Goal: Task Accomplishment & Management: Complete application form

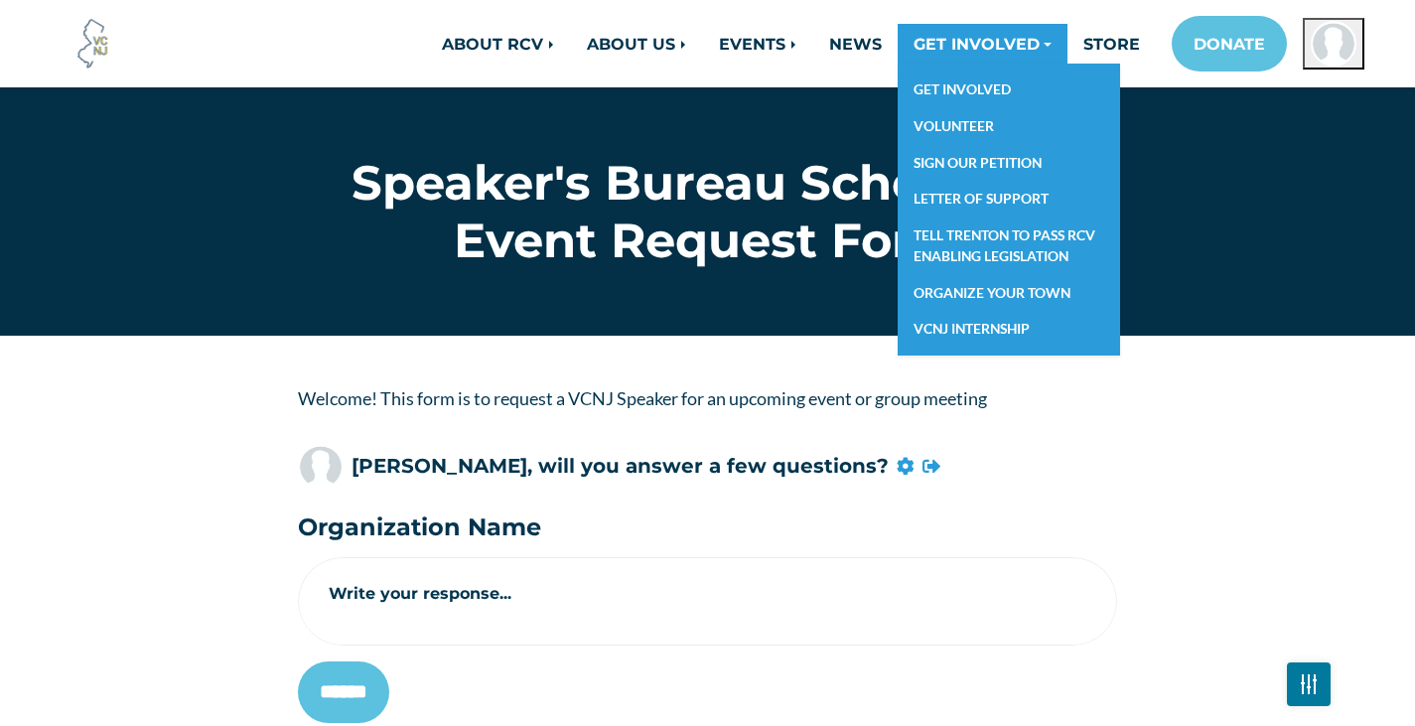
click at [932, 47] on link "GET INVOLVED" at bounding box center [983, 44] width 170 height 40
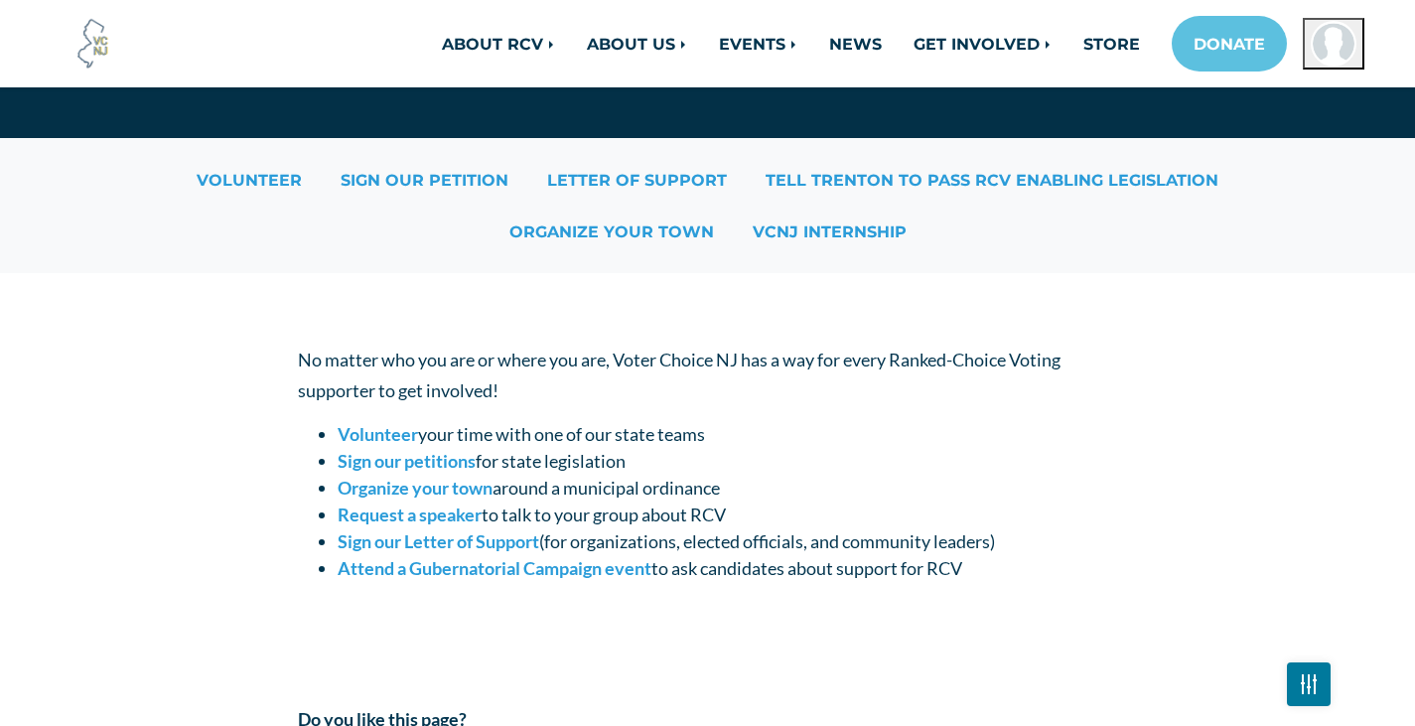
scroll to position [199, 0]
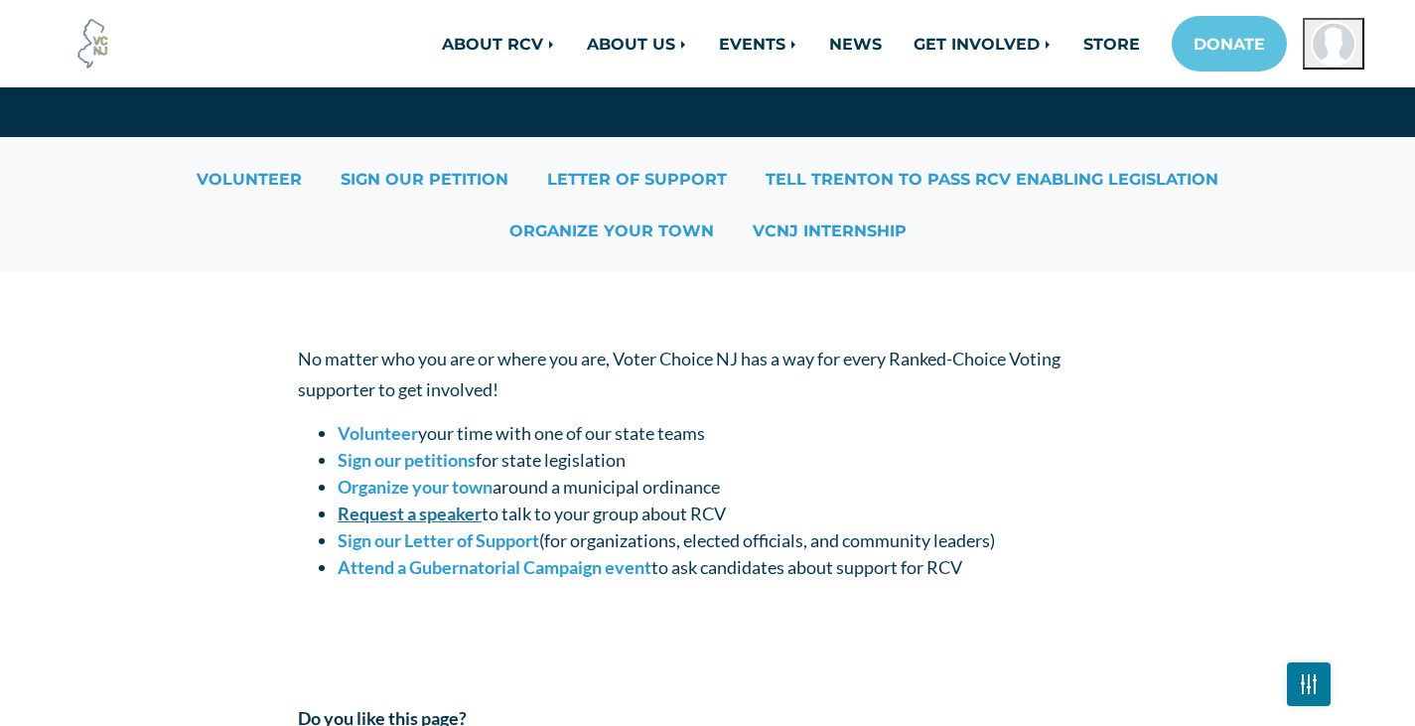
click at [383, 516] on strong "Request a speaker" at bounding box center [410, 513] width 144 height 22
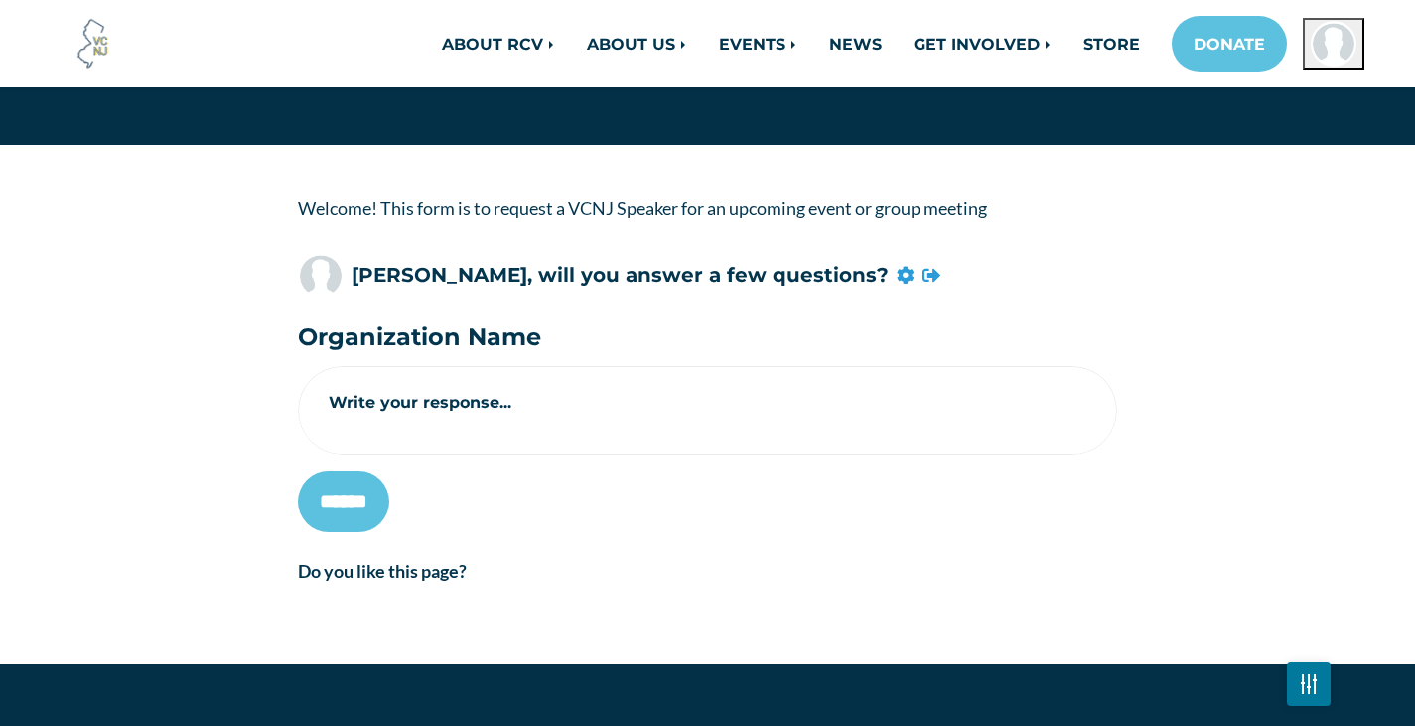
scroll to position [199, 0]
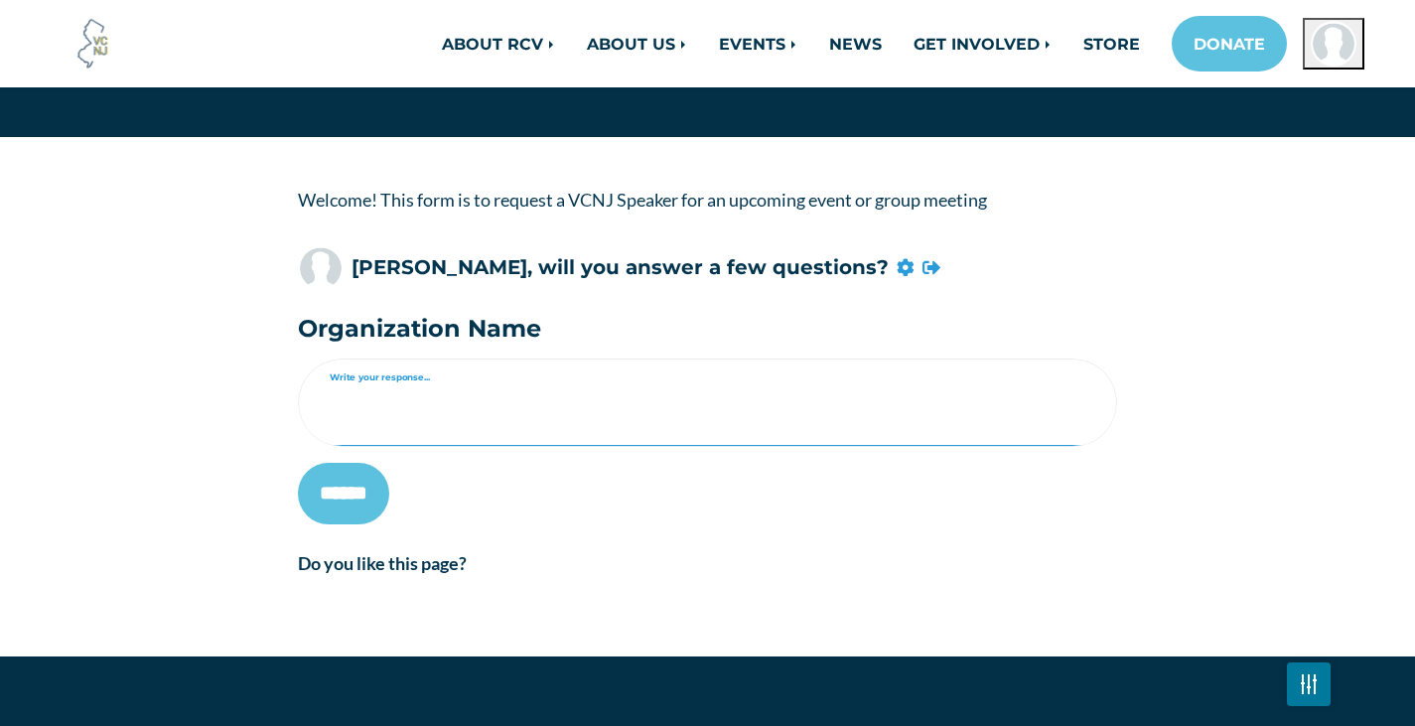
click at [361, 395] on textarea "Write your response..." at bounding box center [707, 415] width 817 height 61
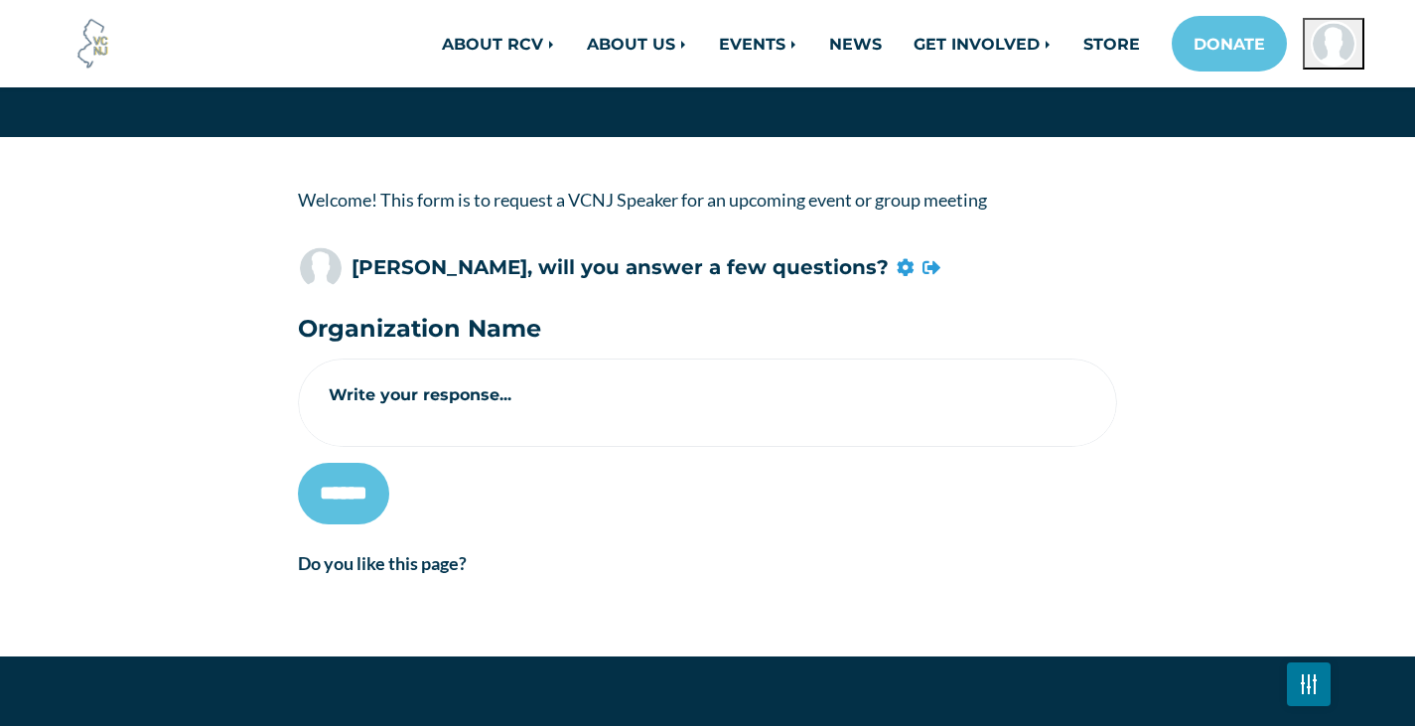
click at [234, 395] on div "Welcome! This form is to request a VCNJ Speaker for an upcoming event or group …" at bounding box center [708, 397] width 1132 height 424
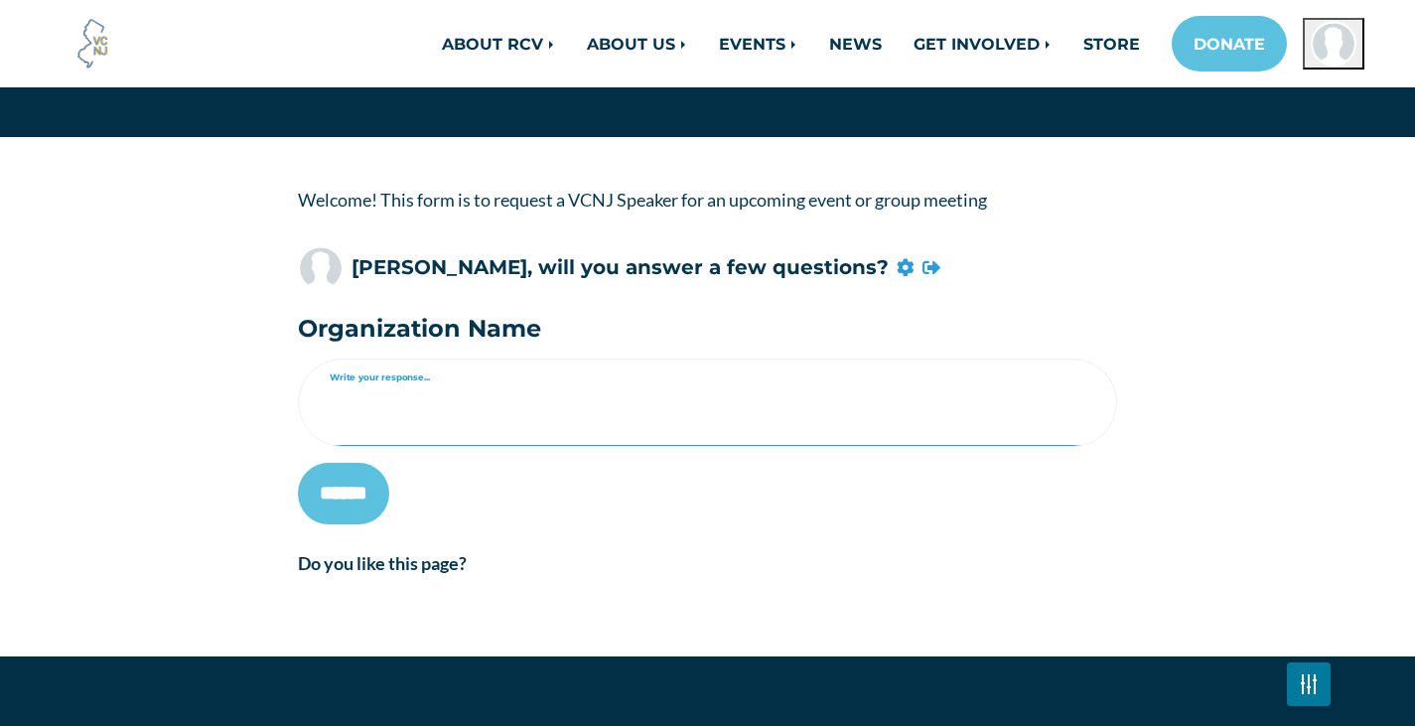
click at [358, 411] on textarea "Write your response..." at bounding box center [707, 415] width 817 height 61
click at [376, 420] on textarea "Write your response..." at bounding box center [707, 415] width 817 height 61
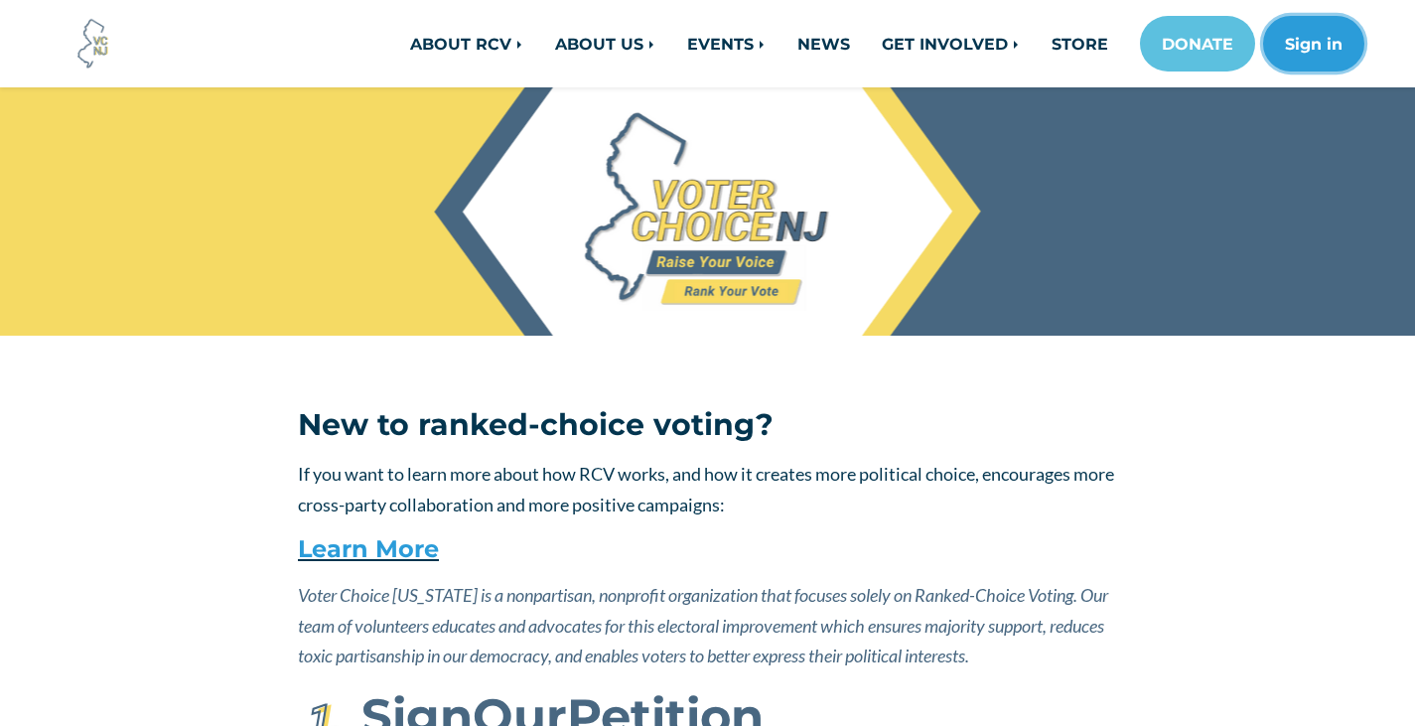
click at [1306, 57] on button "Sign in" at bounding box center [1313, 44] width 101 height 56
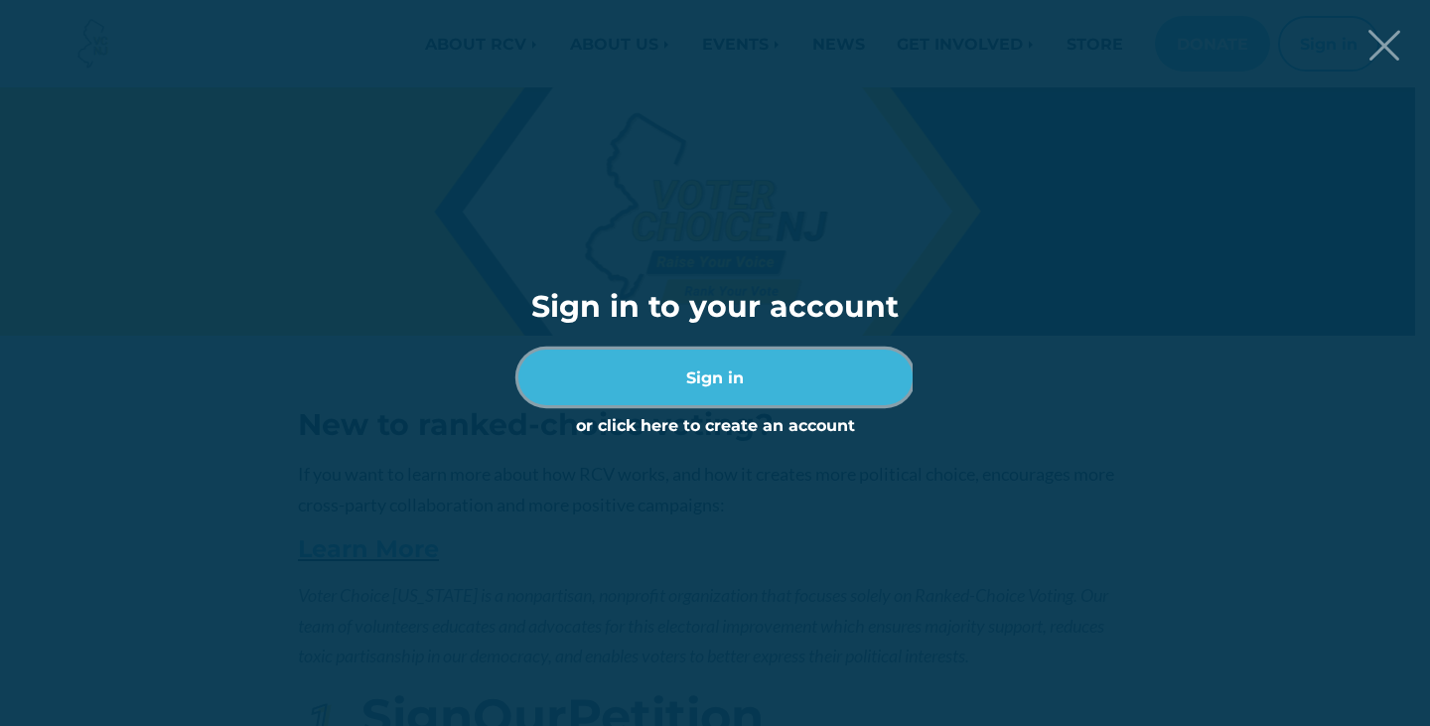
click at [690, 367] on link "Sign in" at bounding box center [715, 377] width 394 height 56
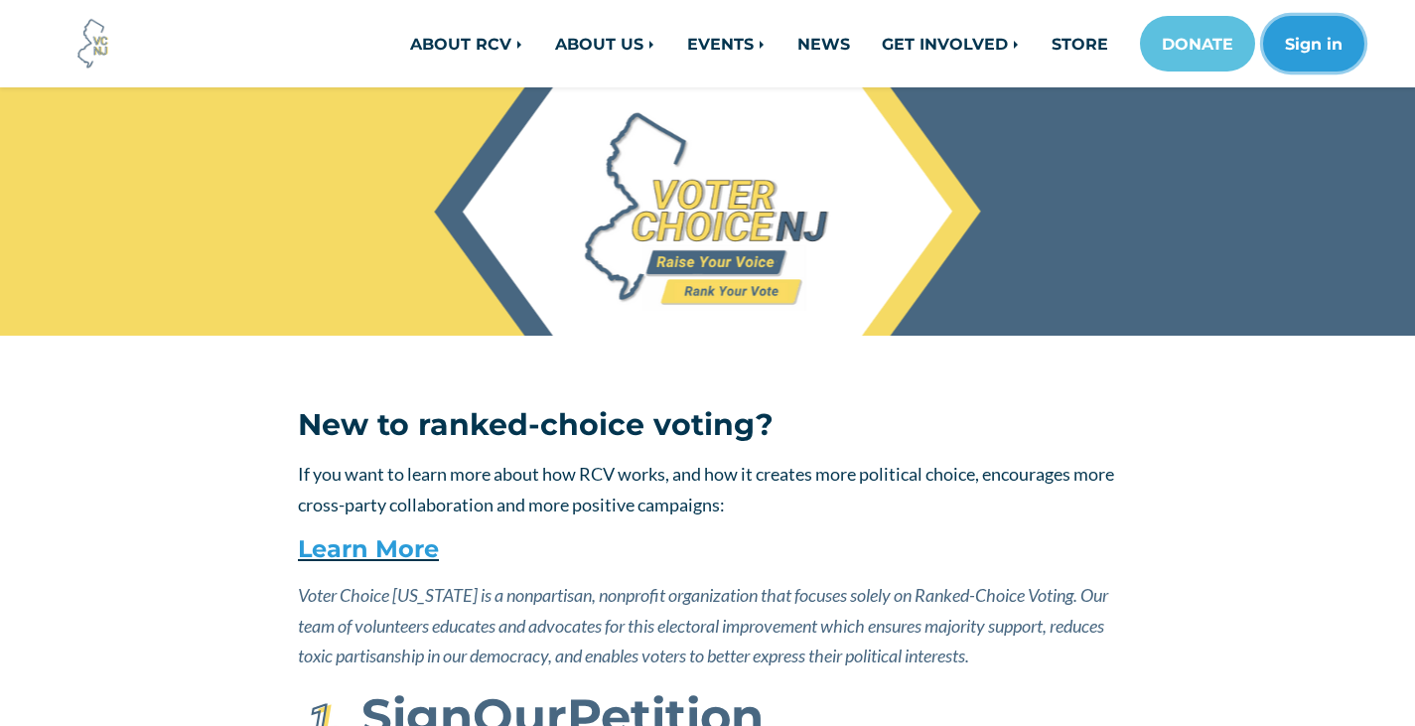
click at [1310, 45] on button "Sign in" at bounding box center [1313, 44] width 101 height 56
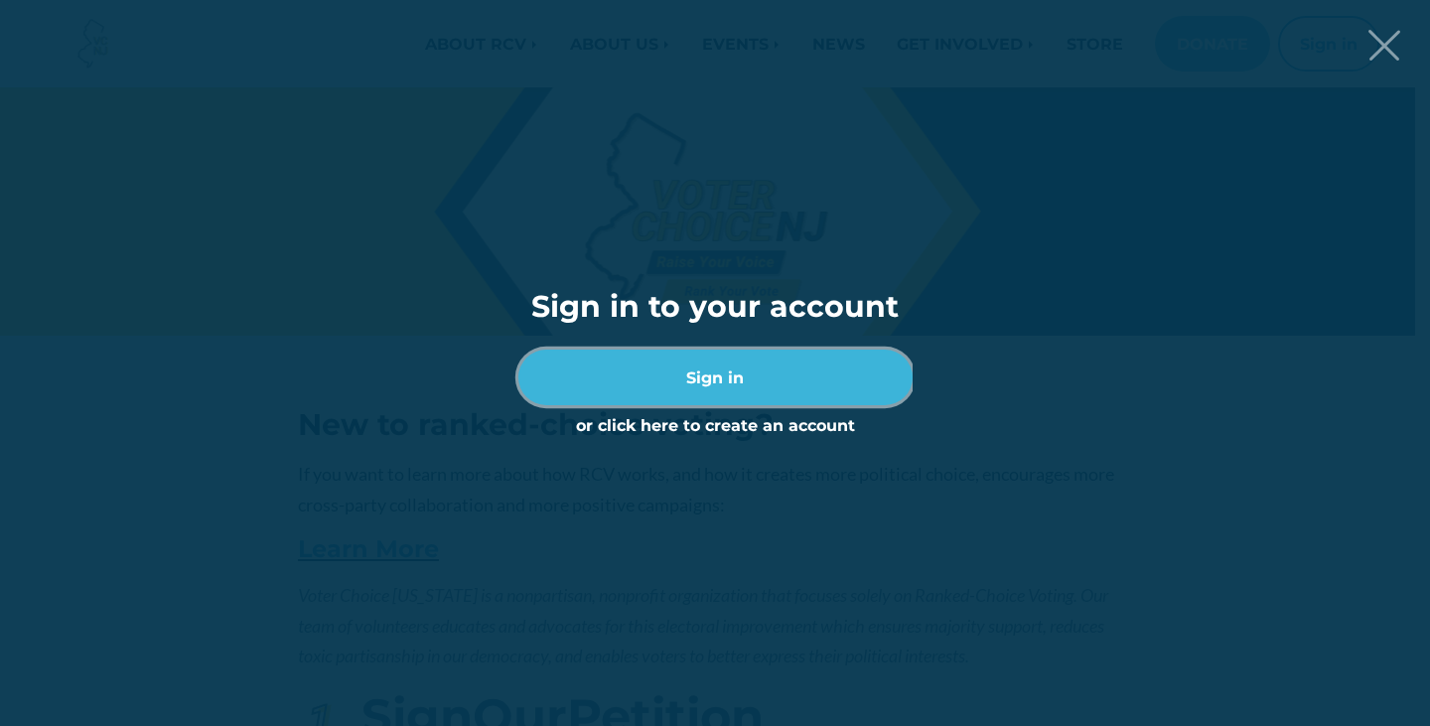
click at [718, 369] on link "Sign in" at bounding box center [715, 377] width 394 height 56
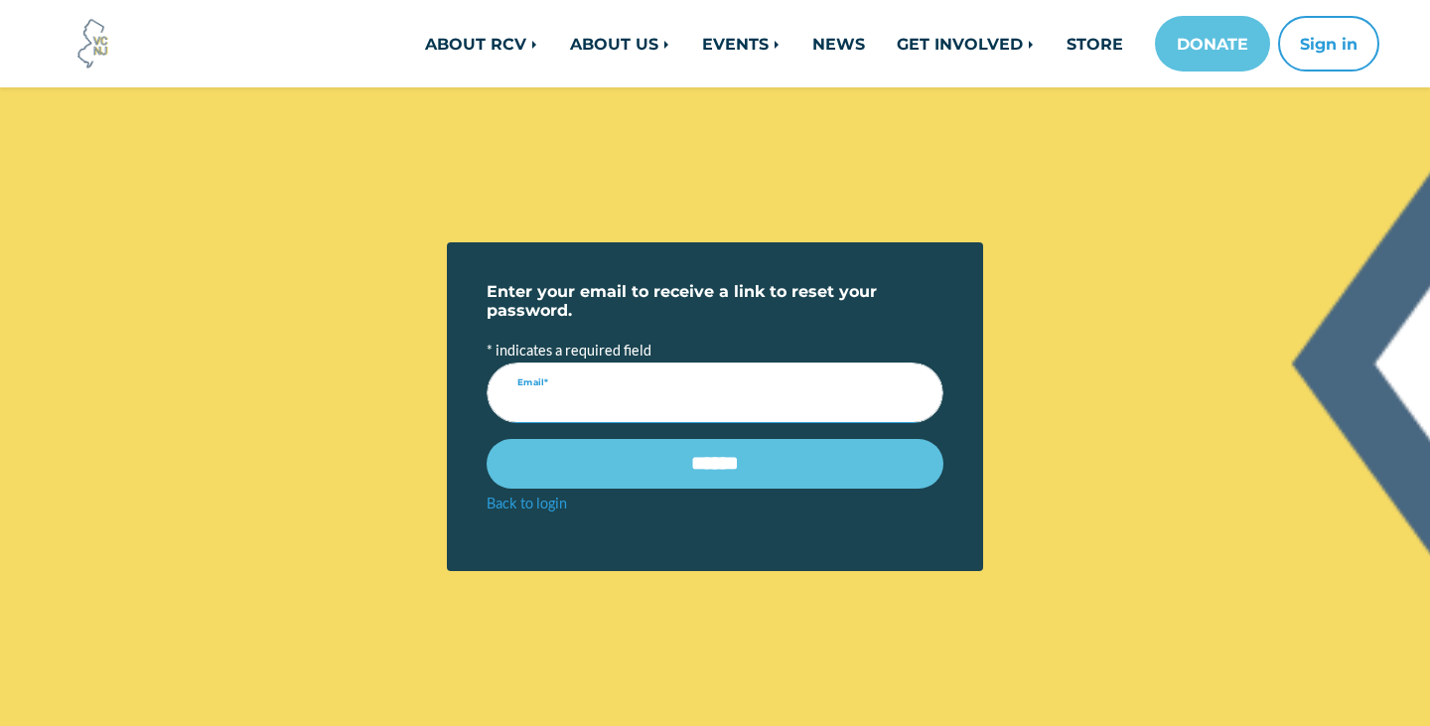
click at [615, 392] on input "Email*" at bounding box center [714, 392] width 457 height 61
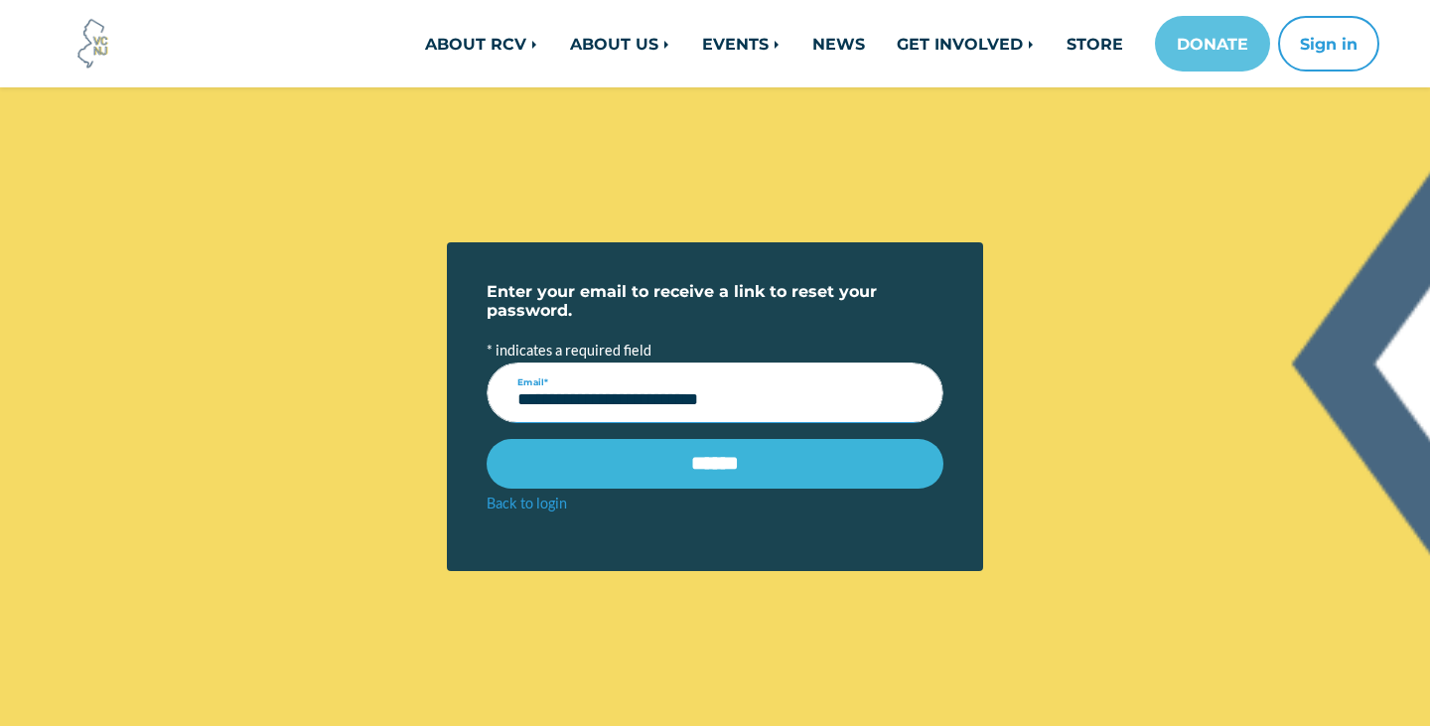
type input "**********"
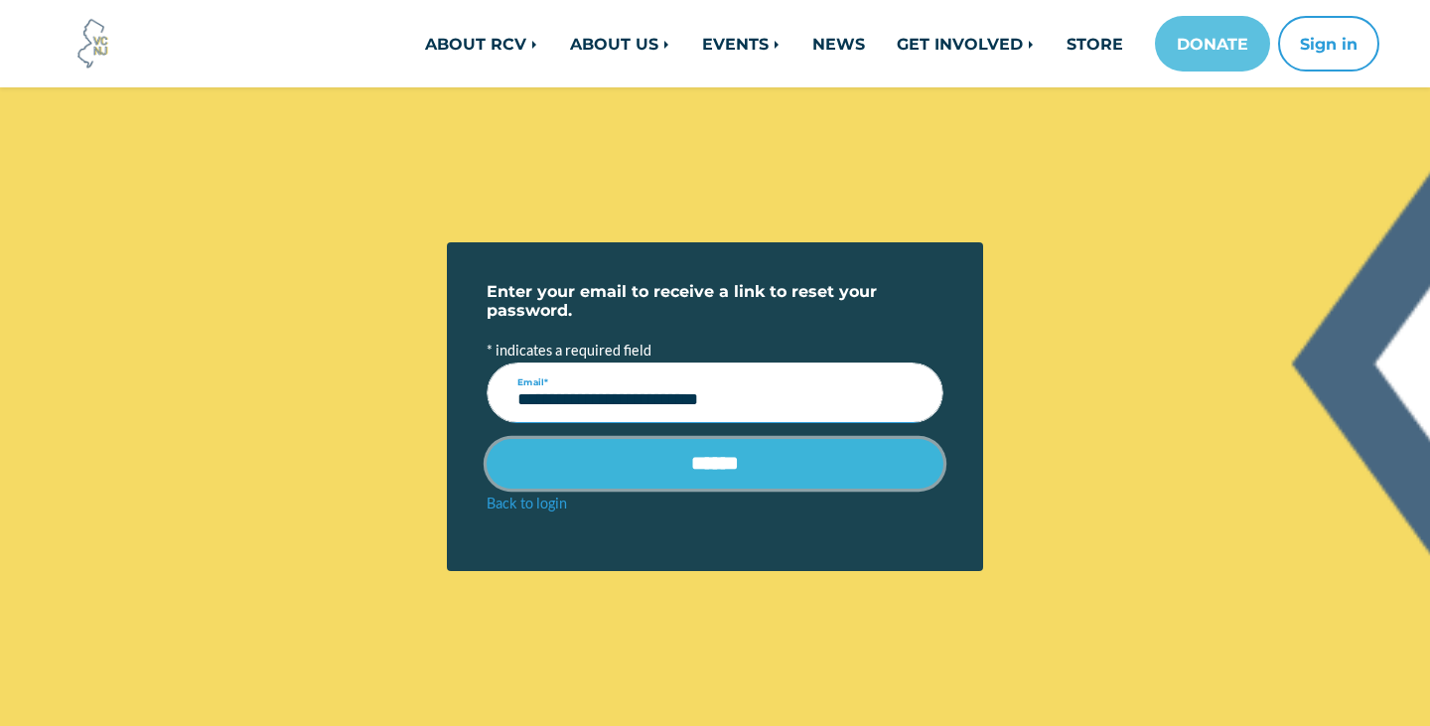
click at [674, 472] on input "******" at bounding box center [714, 464] width 457 height 50
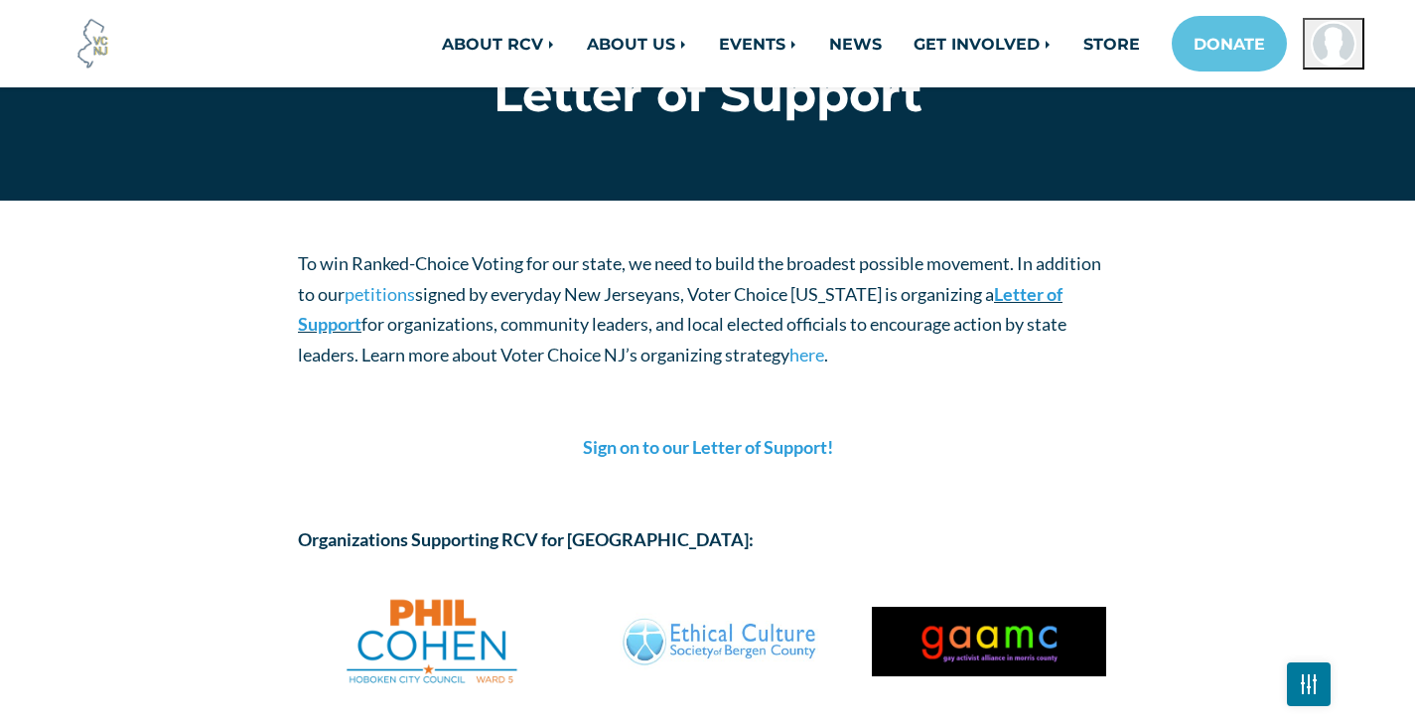
scroll to position [99, 0]
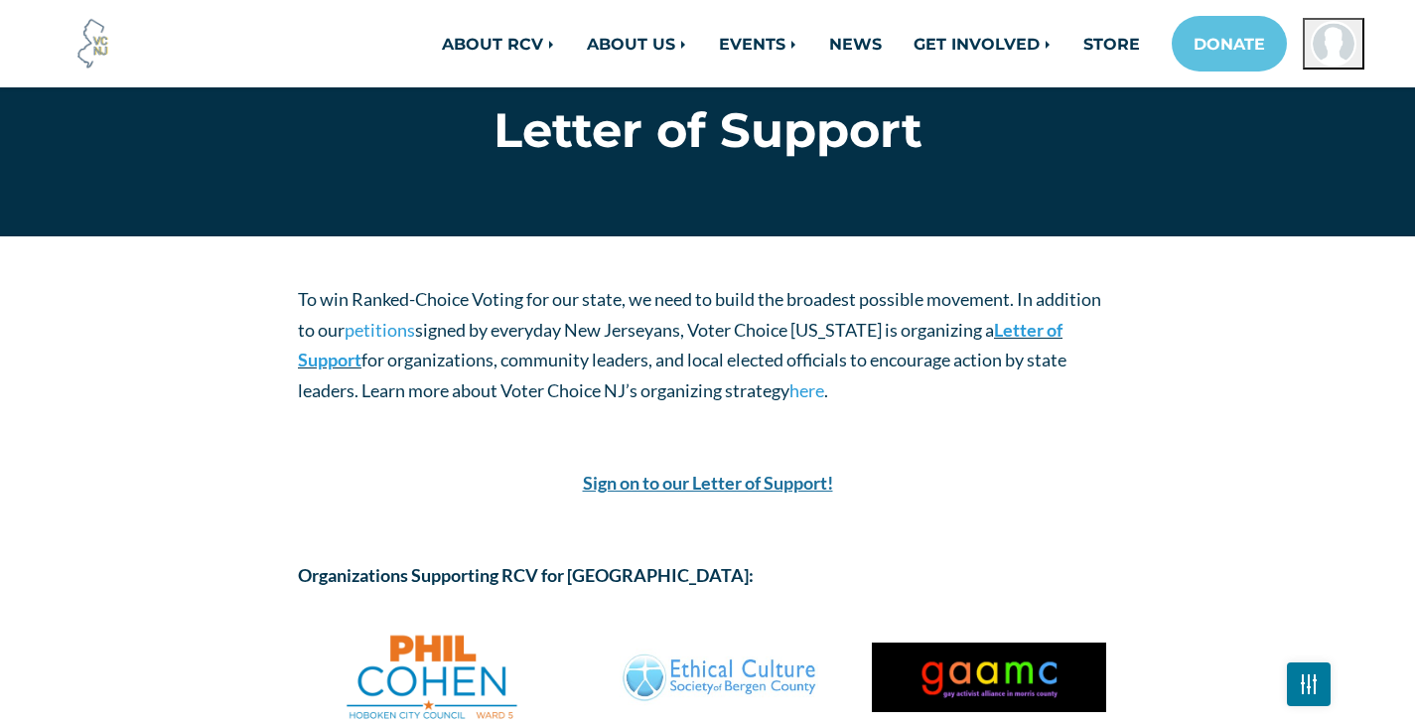
click at [662, 478] on strong "Sign on to our Letter of Support!" at bounding box center [708, 483] width 250 height 22
click at [664, 478] on strong "Sign on to our Letter of Support!" at bounding box center [708, 483] width 250 height 22
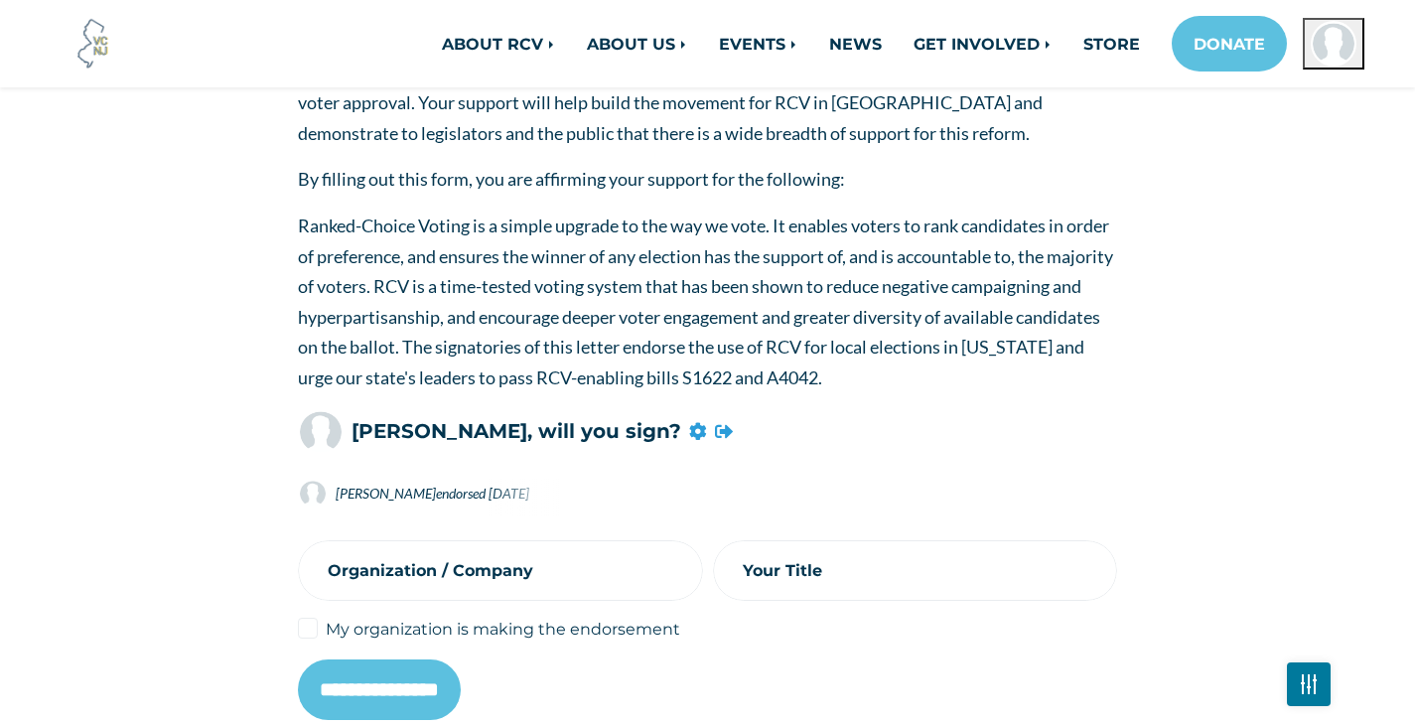
scroll to position [496, 0]
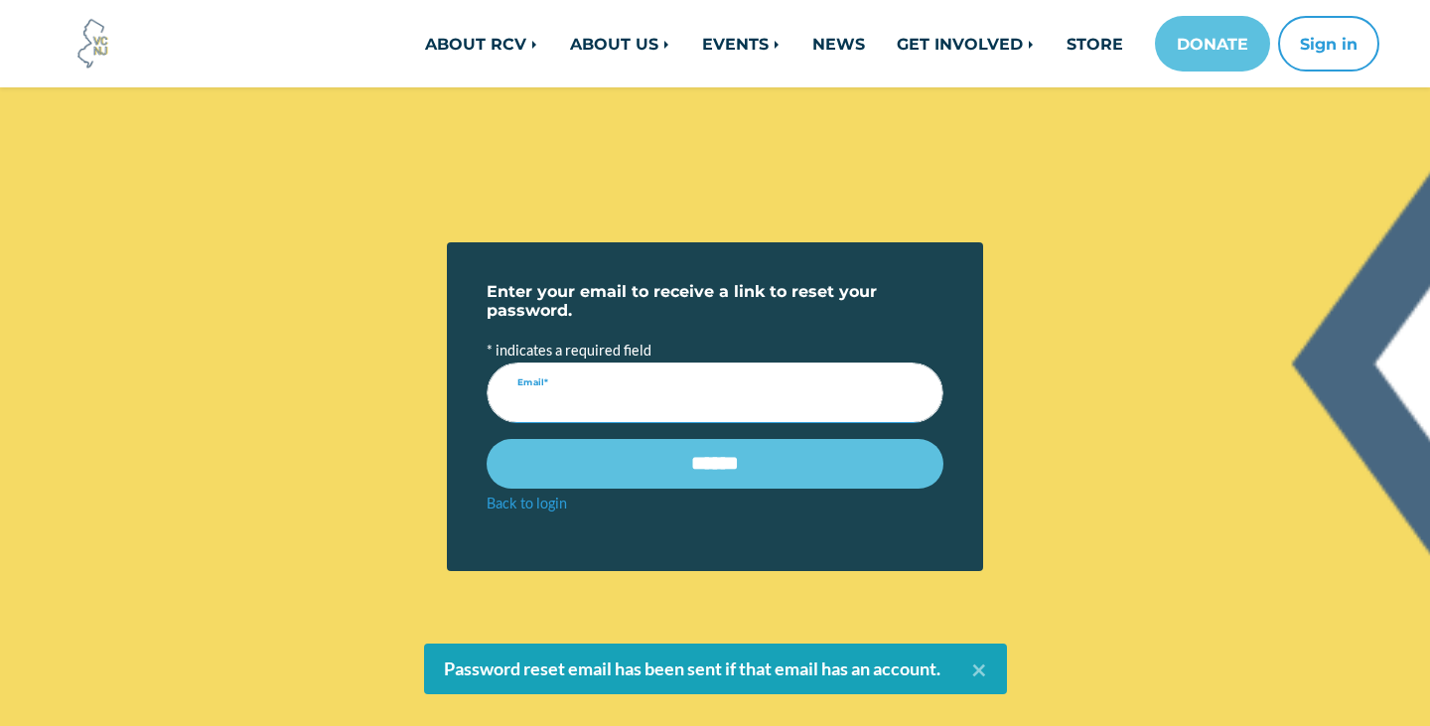
click at [534, 398] on input "Email*" at bounding box center [714, 392] width 457 height 61
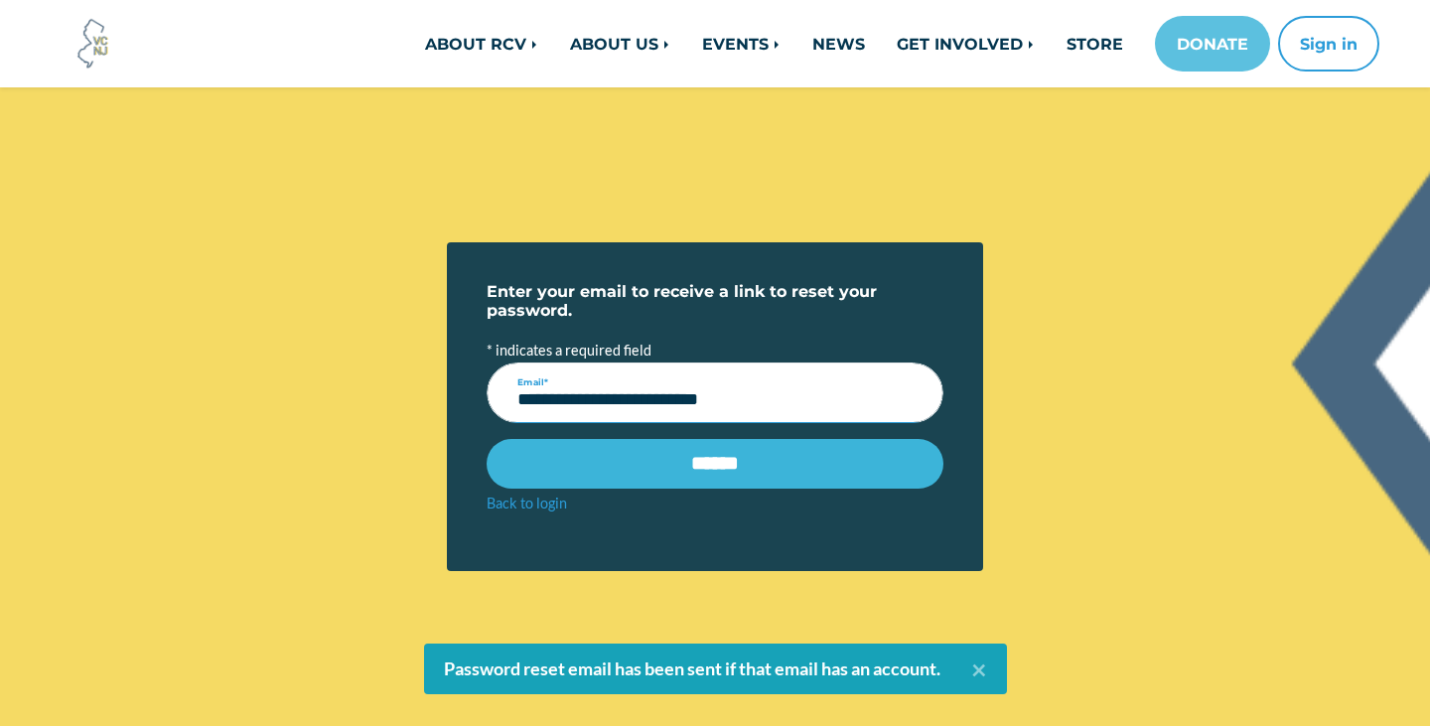
type input "**********"
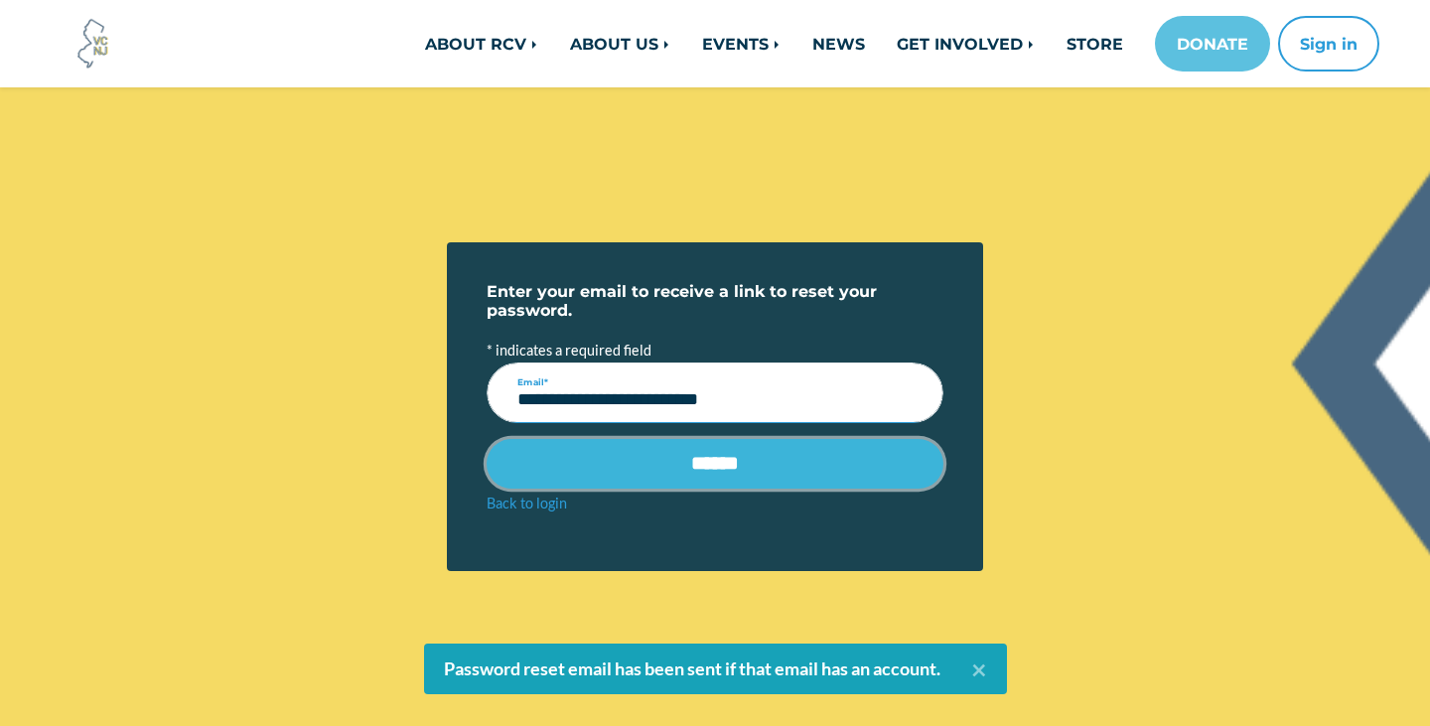
click at [625, 455] on input "******" at bounding box center [714, 464] width 457 height 50
